Goal: Information Seeking & Learning: Check status

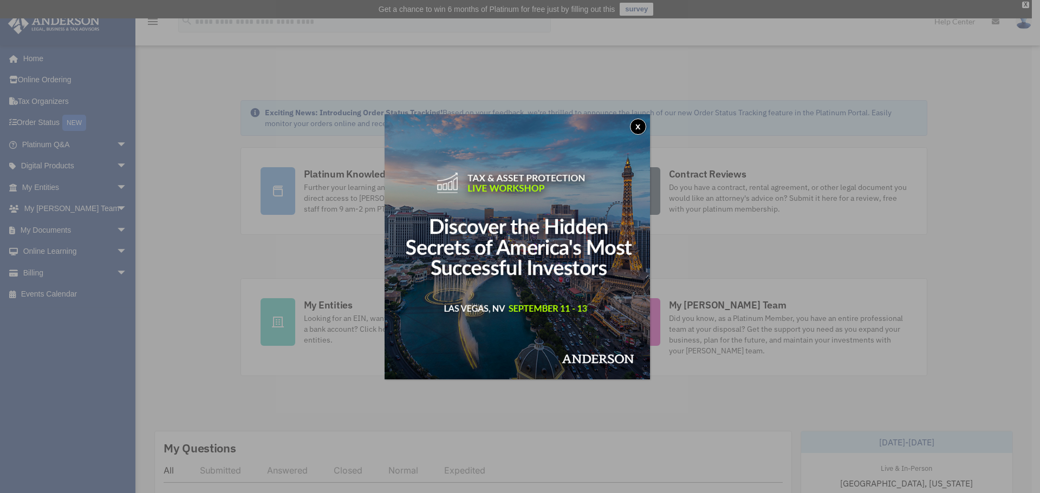
click at [639, 126] on button "x" at bounding box center [638, 127] width 16 height 16
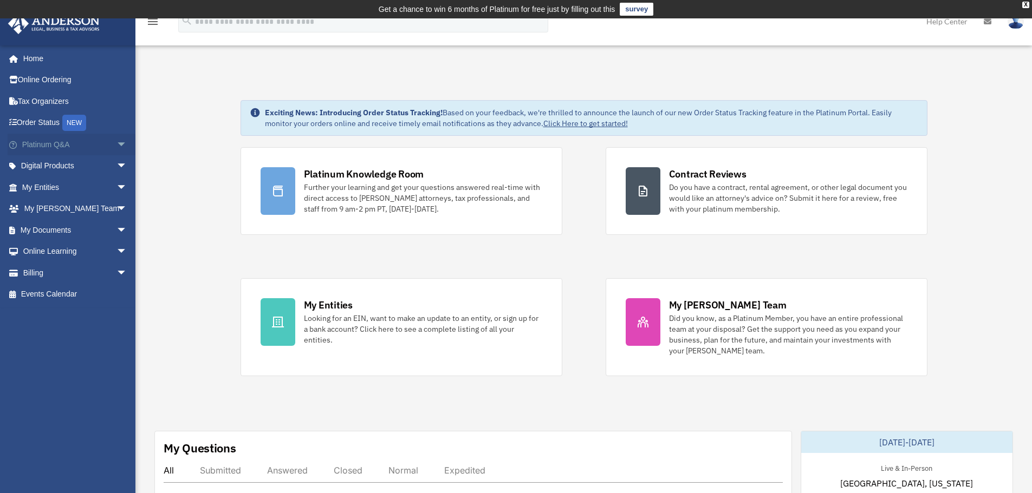
click at [116, 144] on span "arrow_drop_down" at bounding box center [127, 145] width 22 height 22
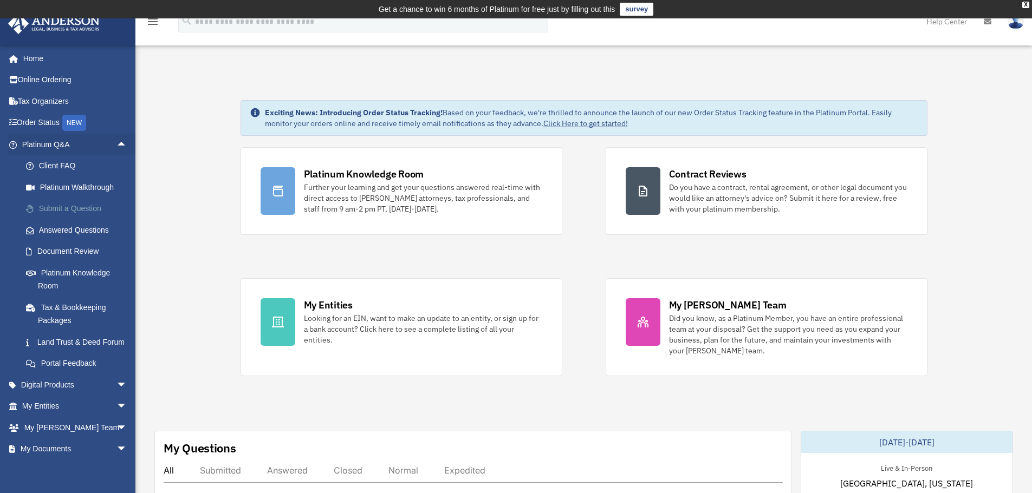
click at [74, 207] on link "Submit a Question" at bounding box center [79, 209] width 128 height 22
click at [71, 232] on link "Answered Questions" at bounding box center [79, 230] width 128 height 22
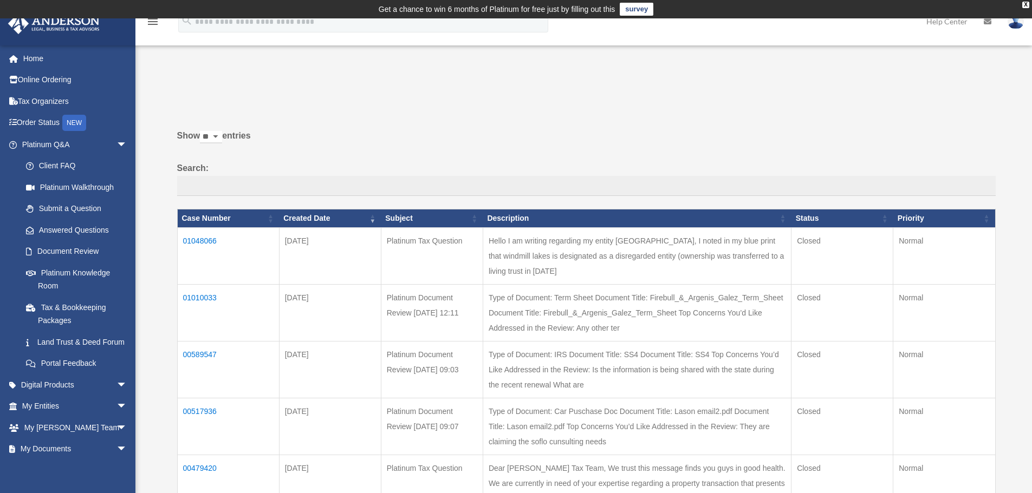
click at [194, 238] on td "01048066" at bounding box center [228, 255] width 102 height 57
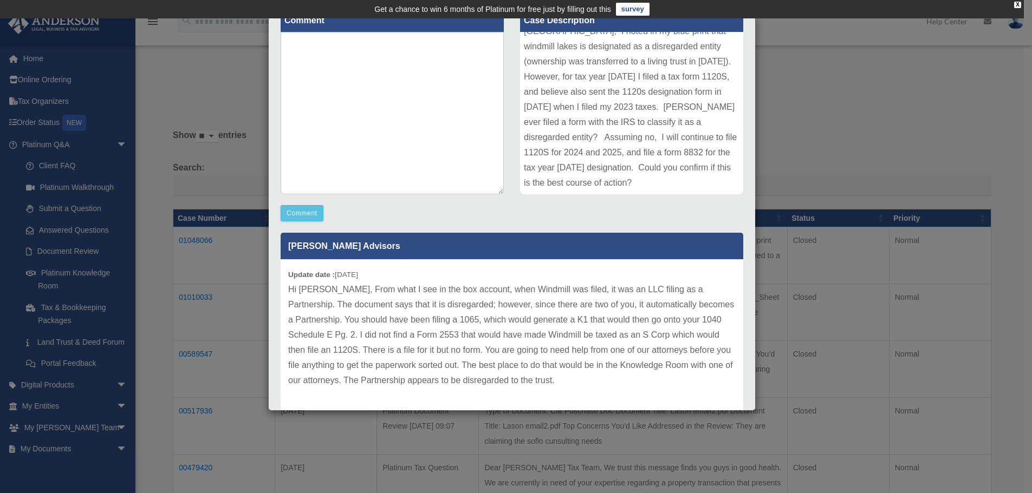
scroll to position [174, 0]
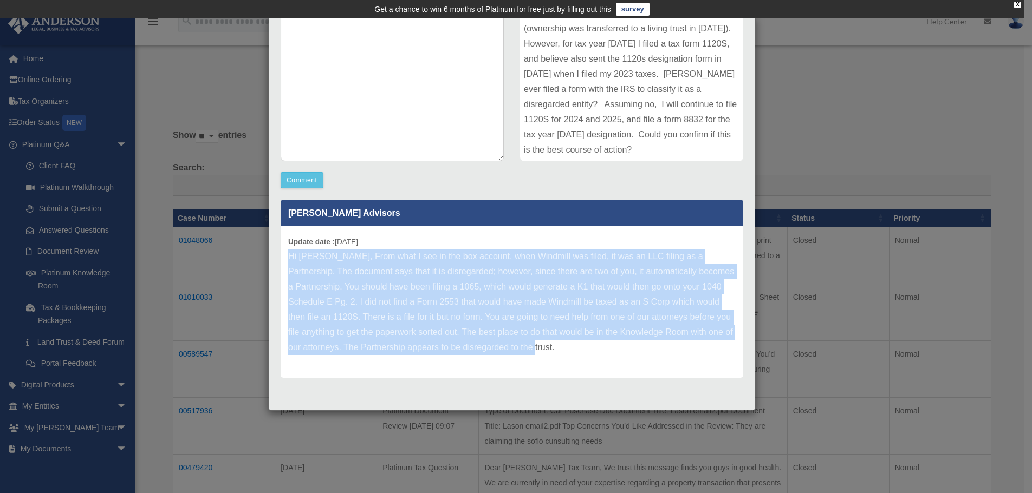
drag, startPoint x: 581, startPoint y: 354, endPoint x: 284, endPoint y: 251, distance: 314.2
click at [284, 251] on div "Update date : 07-25-2025 Hi Argenis, From what I see in the box account, when W…" at bounding box center [512, 302] width 463 height 152
copy p "Hi Argenis, From what I see in the box account, when Windmill was filed, it was…"
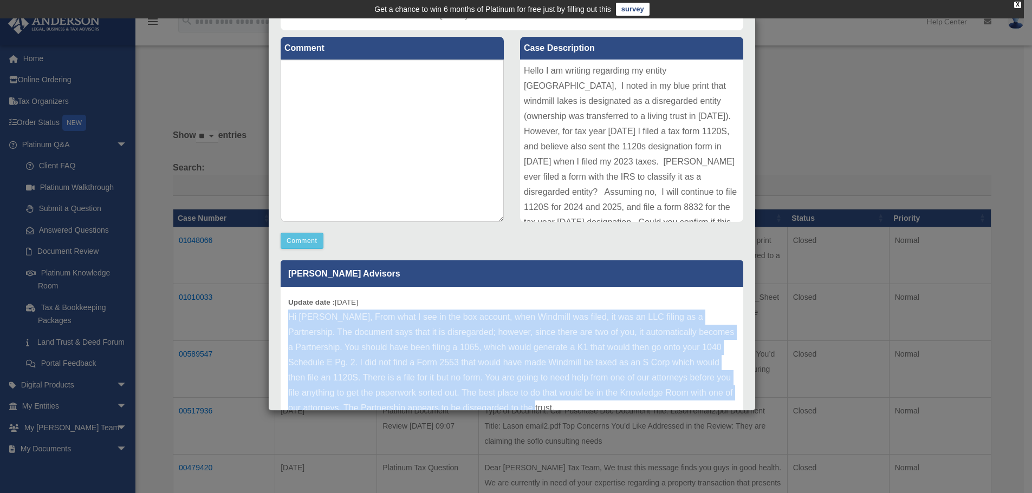
scroll to position [120, 0]
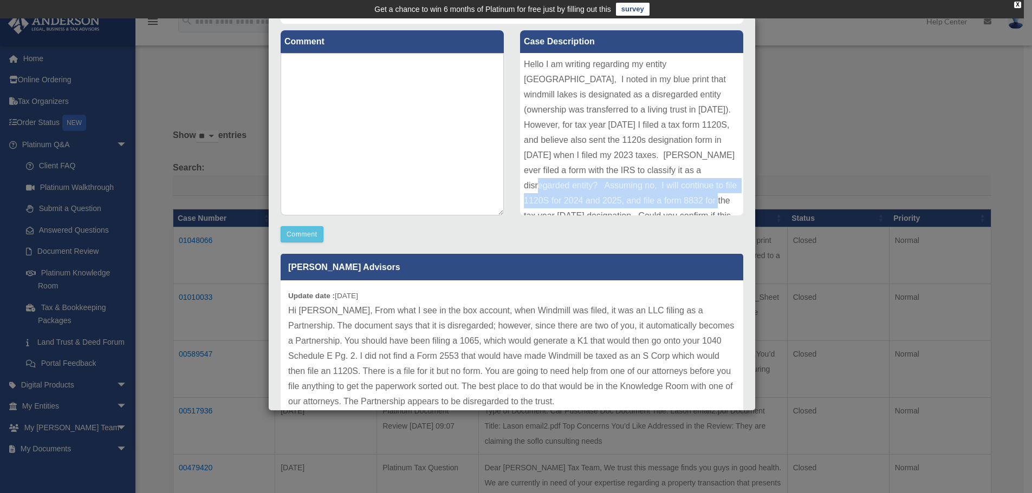
drag, startPoint x: 725, startPoint y: 166, endPoint x: 732, endPoint y: 198, distance: 32.2
click at [732, 198] on div "Hello I am writing regarding my entity windmill Lakes 101, I noted in my blue p…" at bounding box center [631, 134] width 223 height 162
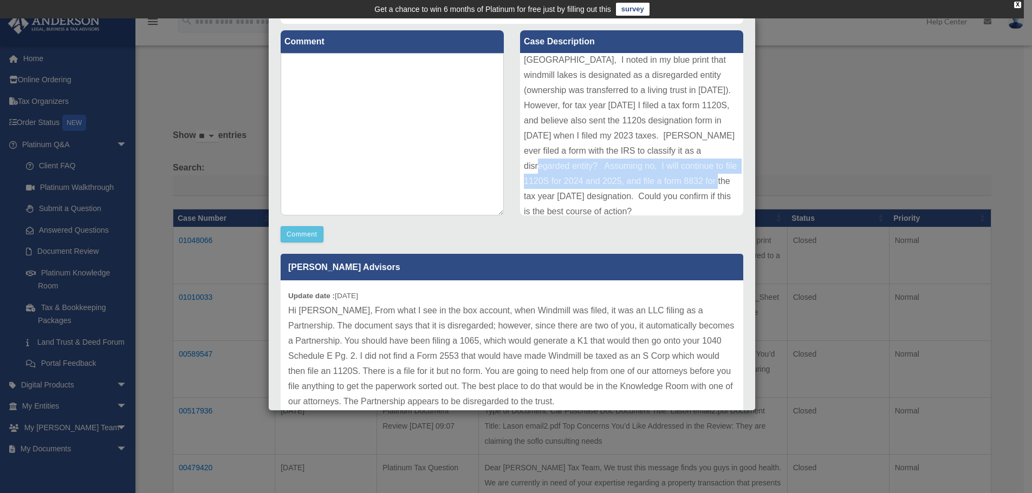
scroll to position [25, 0]
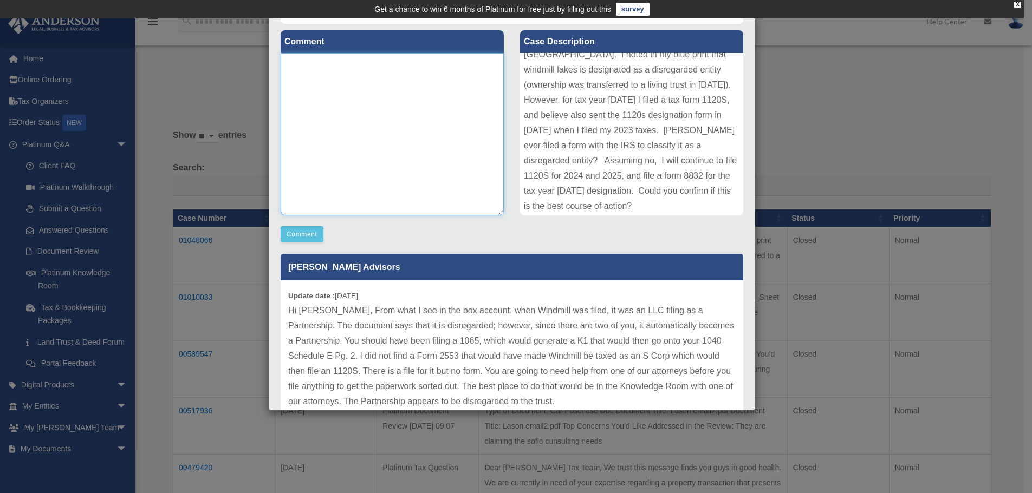
click at [398, 160] on textarea at bounding box center [392, 134] width 223 height 162
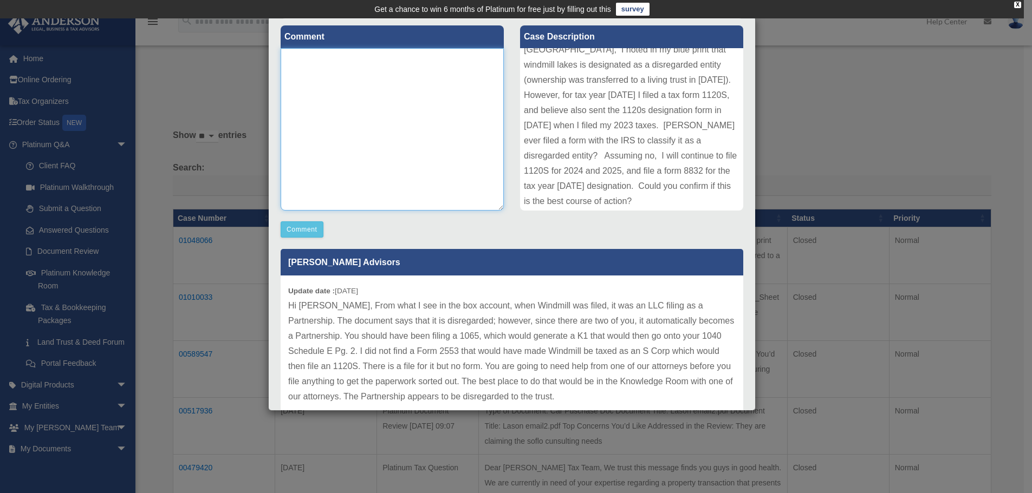
scroll to position [126, 0]
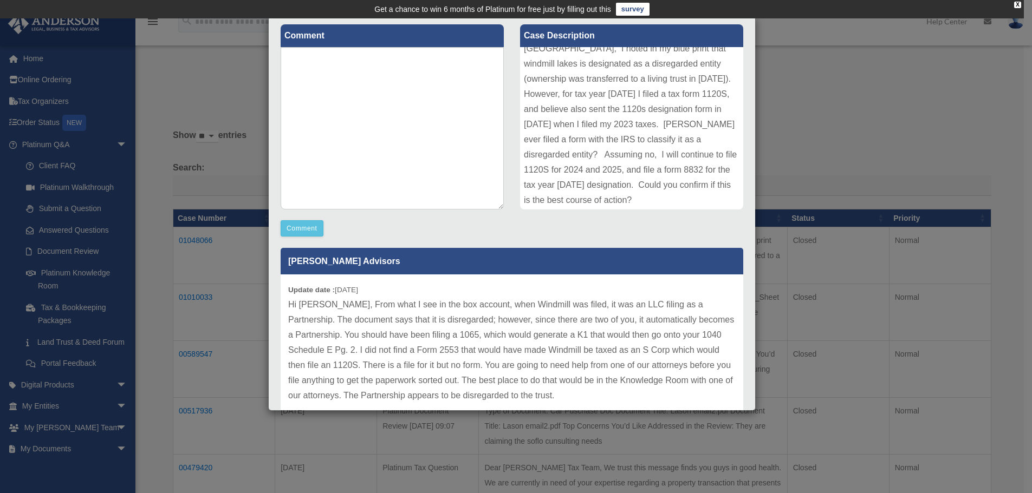
click at [144, 205] on div "Case Detail × Platinum Tax Question Case Number 01048066 Created Date July 19, …" at bounding box center [516, 246] width 1032 height 493
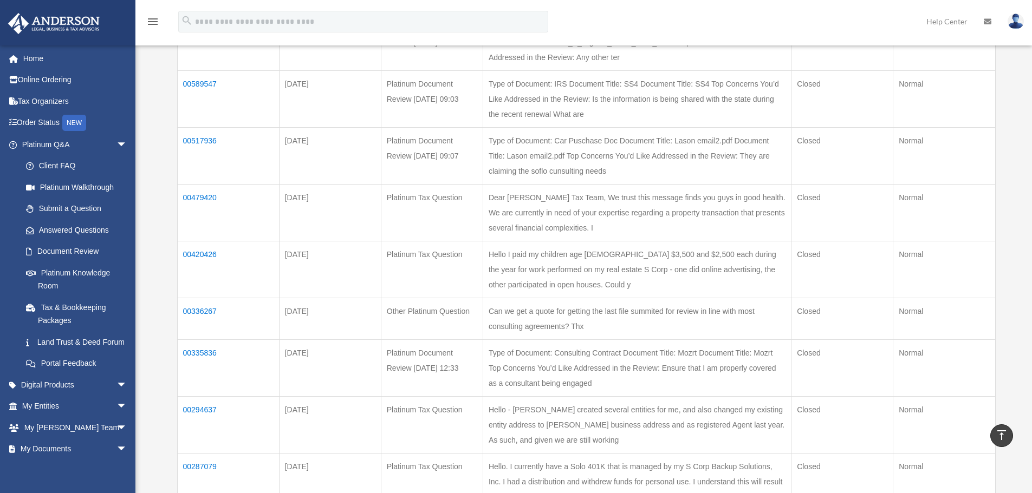
scroll to position [54, 0]
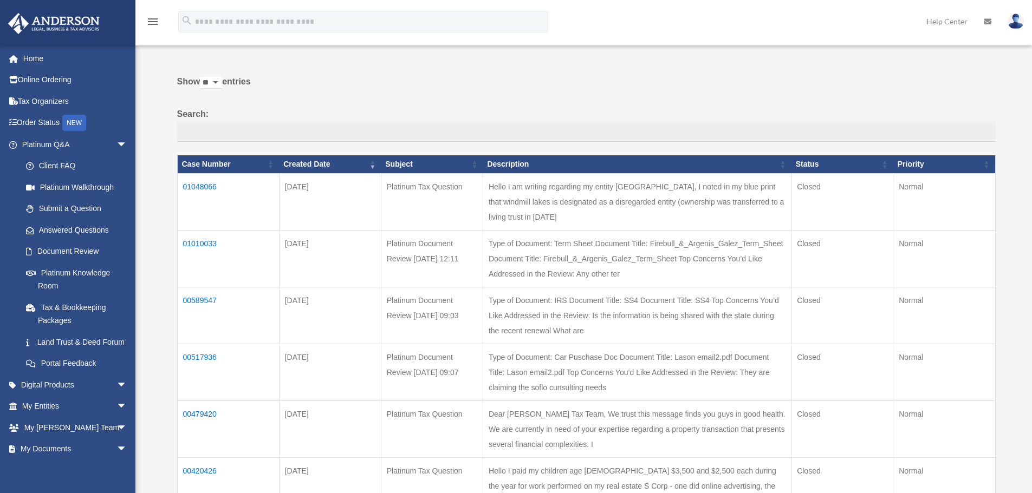
click at [569, 201] on td "Hello I am writing regarding my entity windmill Lakes 101, I noted in my blue p…" at bounding box center [637, 201] width 308 height 57
click at [203, 183] on td "01048066" at bounding box center [228, 201] width 102 height 57
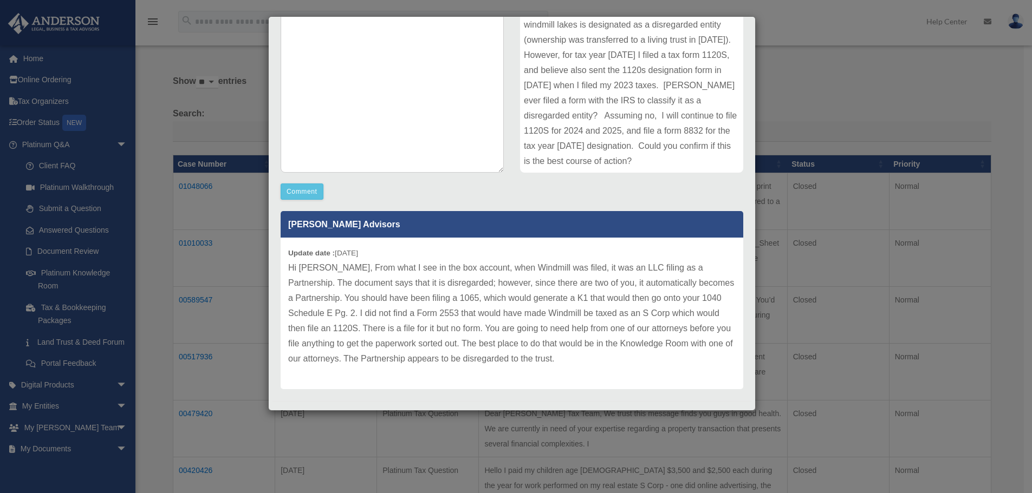
scroll to position [174, 0]
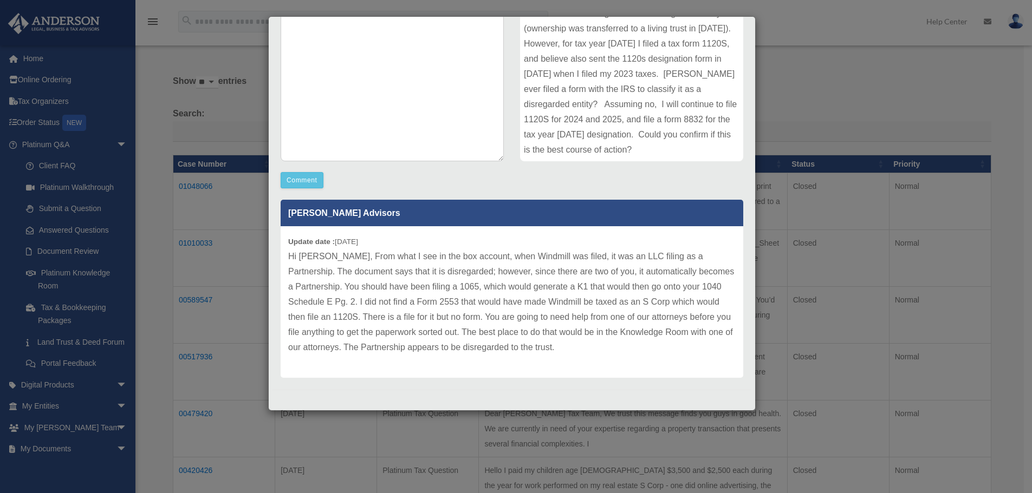
click at [243, 135] on div "Case Detail × Platinum Tax Question Case Number 01048066 Created Date July 19, …" at bounding box center [516, 246] width 1032 height 493
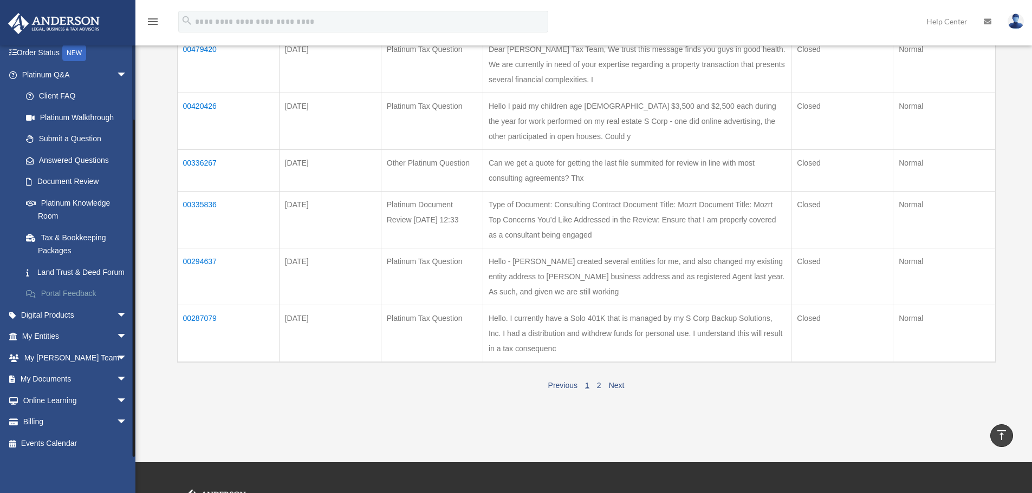
scroll to position [433, 0]
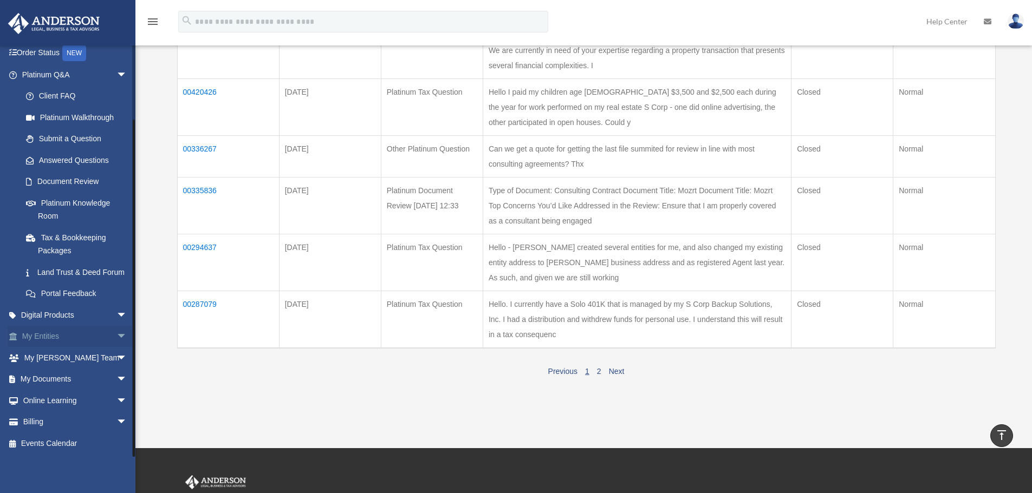
click at [70, 342] on link "My Entities arrow_drop_down" at bounding box center [76, 337] width 136 height 22
click at [116, 334] on span "arrow_drop_down" at bounding box center [127, 337] width 22 height 22
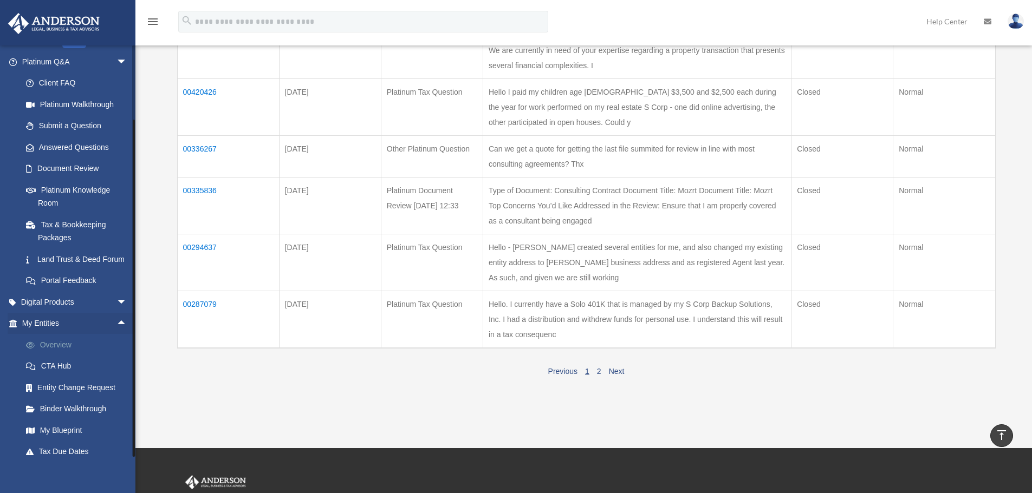
click at [70, 354] on link "Overview" at bounding box center [79, 345] width 128 height 22
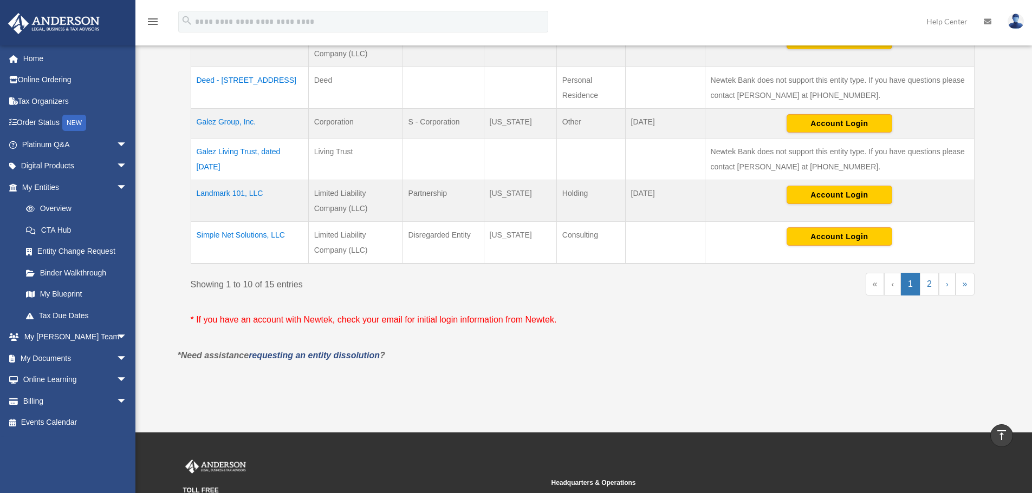
scroll to position [487, 0]
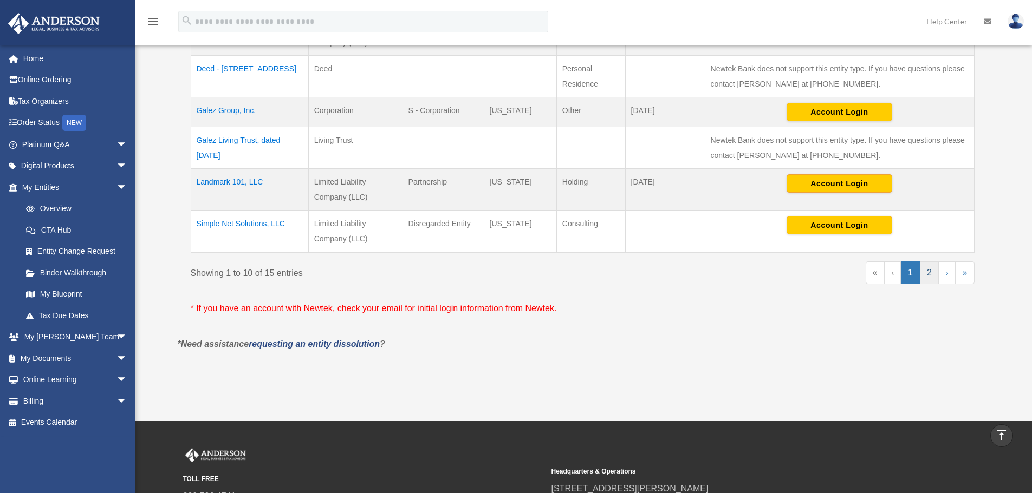
click at [926, 274] on link "2" at bounding box center [929, 273] width 19 height 23
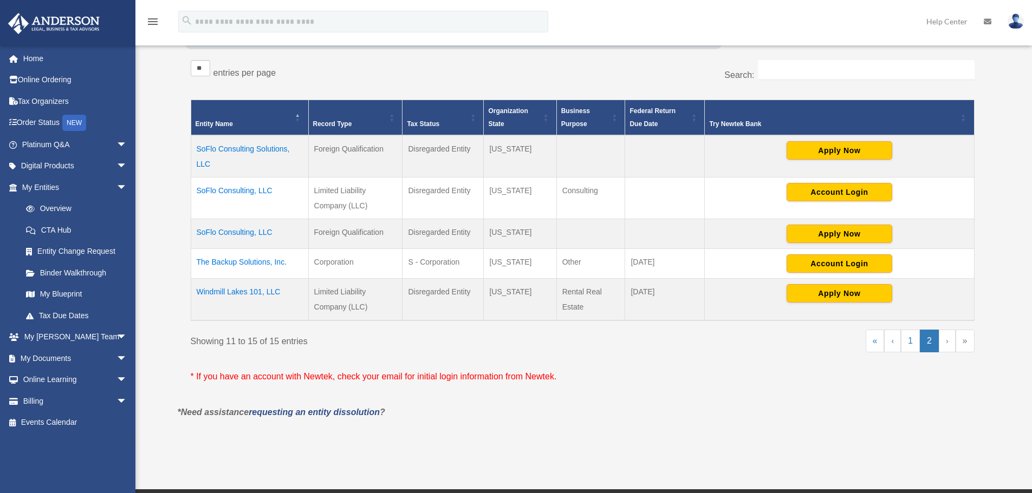
scroll to position [290, 0]
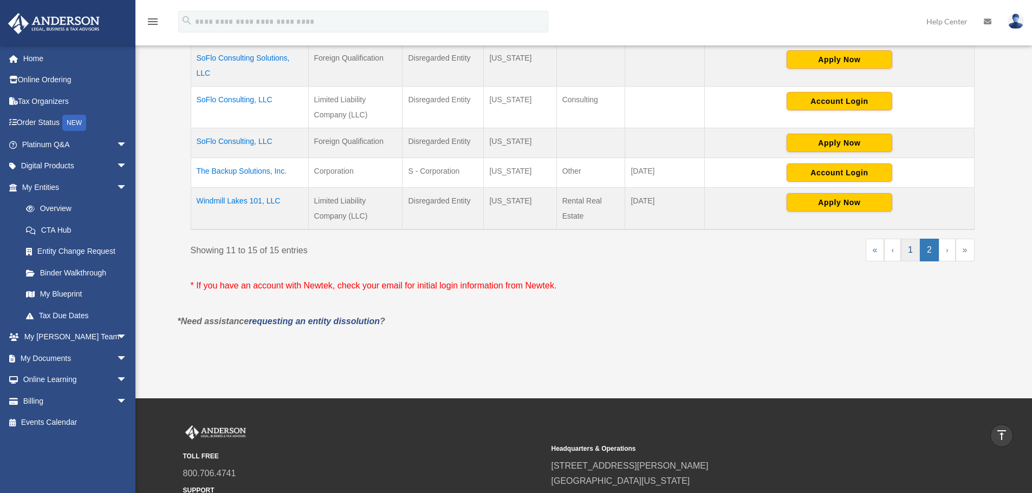
click at [912, 251] on link "1" at bounding box center [910, 250] width 19 height 23
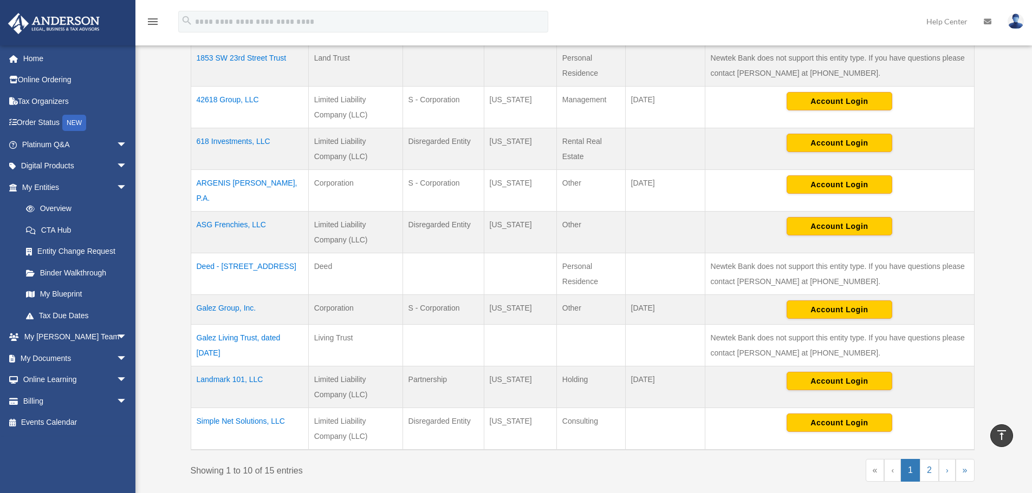
drag, startPoint x: 198, startPoint y: 227, endPoint x: 591, endPoint y: 243, distance: 393.0
click at [591, 243] on tr "ASG Frenchies, LLC Limited Liability Company (LLC) Disregarded Entity Wyoming O…" at bounding box center [582, 233] width 783 height 42
copy tr "ASG Frenchies, LLC Limited Liability Company (LLC) Disregarded Entity Wyoming O…"
click at [705, 250] on td "Account Login" at bounding box center [839, 233] width 269 height 42
click at [225, 221] on td "ASG Frenchies, LLC" at bounding box center [250, 233] width 118 height 42
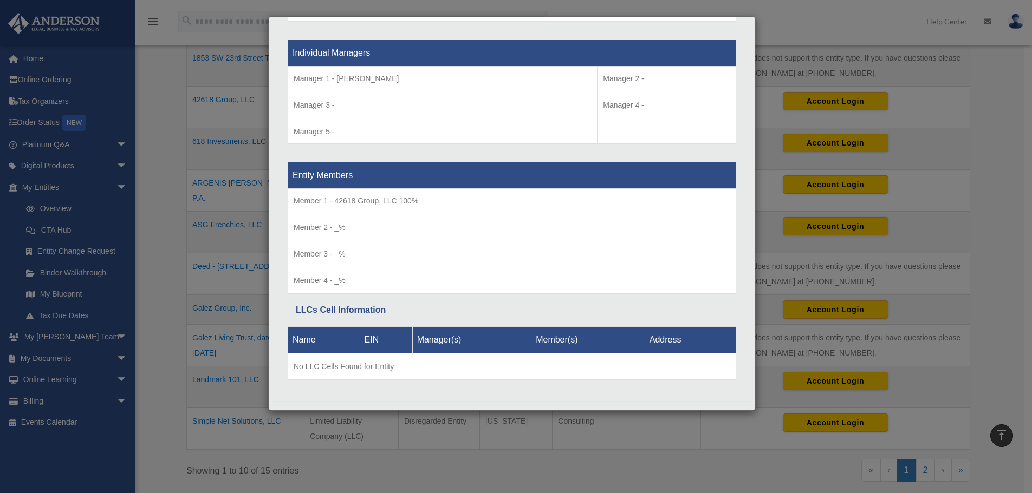
scroll to position [1007, 0]
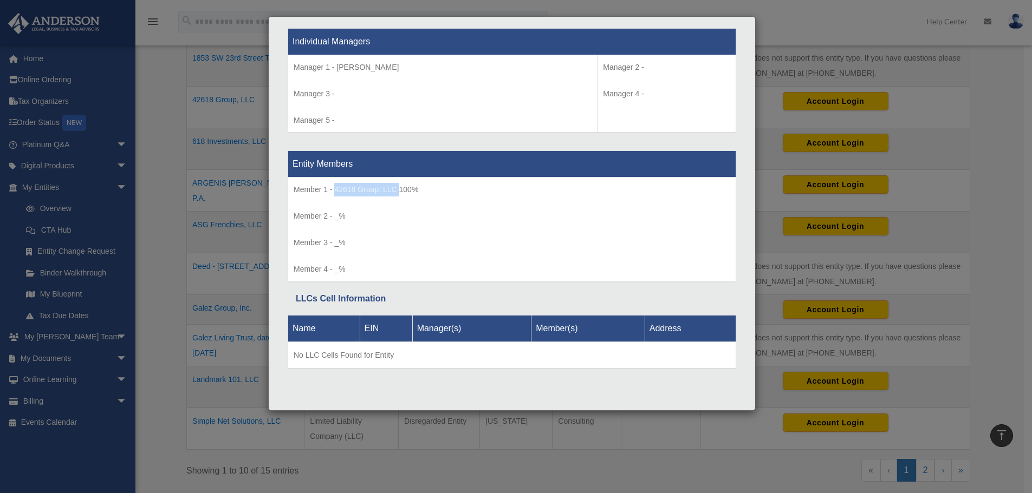
drag, startPoint x: 336, startPoint y: 190, endPoint x: 399, endPoint y: 193, distance: 62.9
click at [399, 193] on p "Member 1 - 42618 Group, LLC 100%" at bounding box center [512, 190] width 437 height 14
copy p "42618 Group, LLC"
